Goal: Navigation & Orientation: Understand site structure

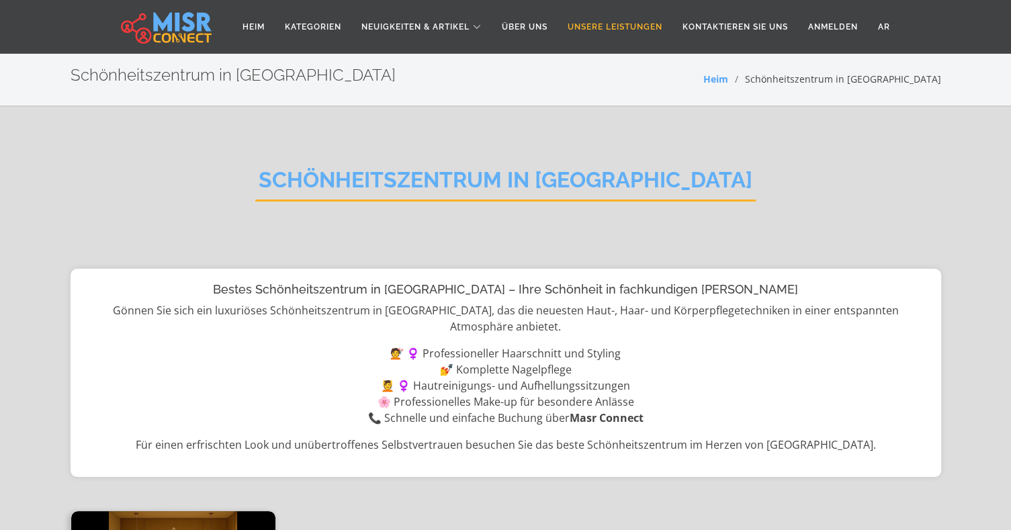
click at [610, 28] on link "Unsere Leistungen" at bounding box center [615, 27] width 115 height 26
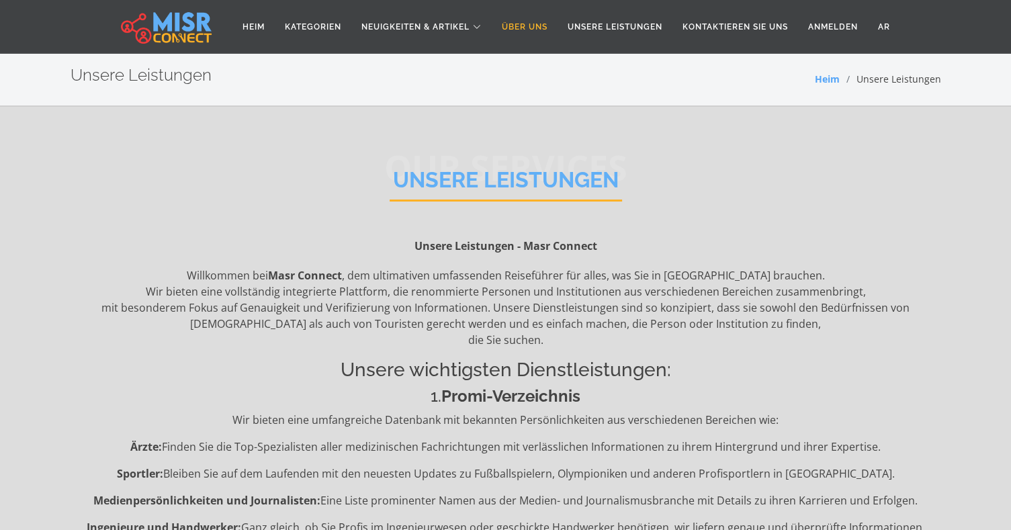
click at [527, 26] on link "Über uns" at bounding box center [525, 27] width 66 height 26
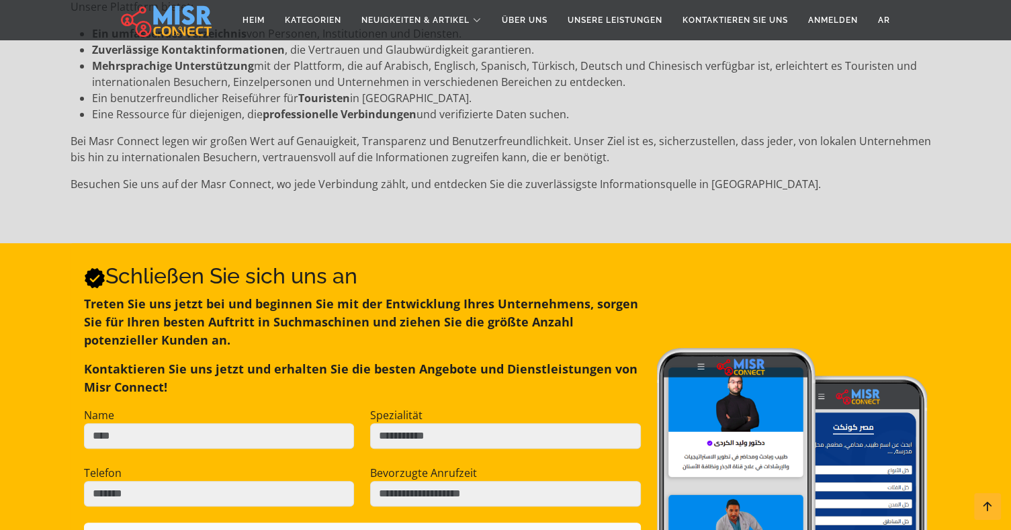
scroll to position [645, 0]
